Goal: Task Accomplishment & Management: Complete application form

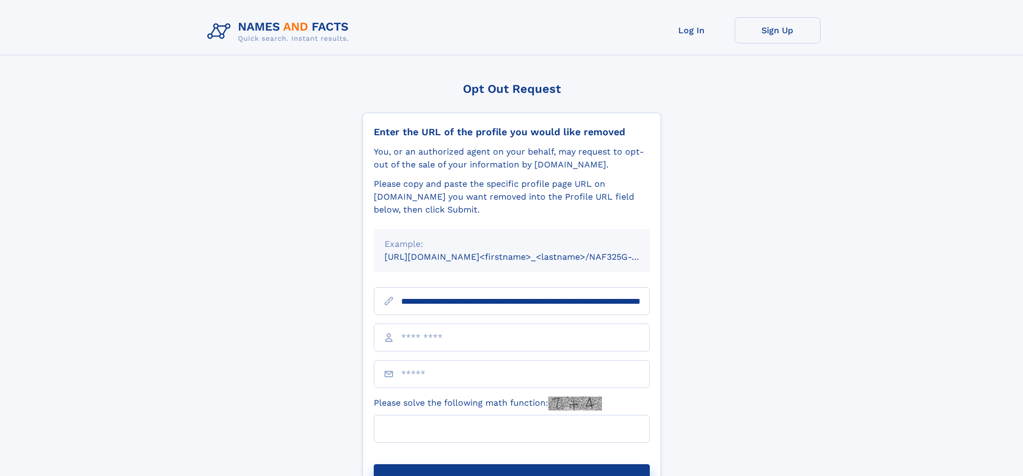
scroll to position [0, 105]
type input "**********"
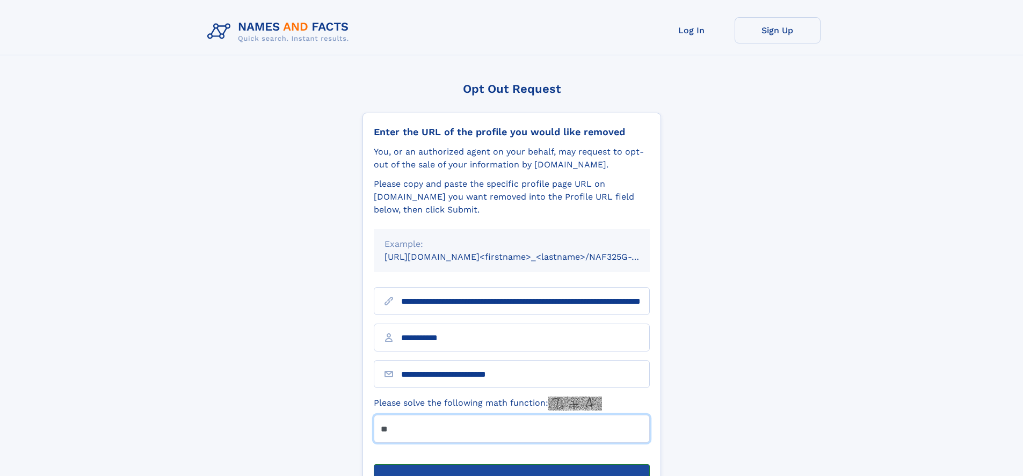
type input "**"
click at [511, 465] on button "Submit Opt Out Request" at bounding box center [512, 482] width 276 height 34
